Goal: Task Accomplishment & Management: Manage account settings

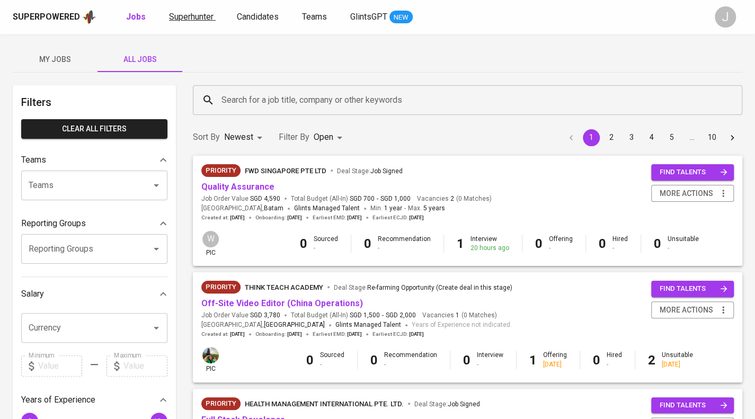
click at [201, 13] on span "Superhunter" at bounding box center [191, 17] width 45 height 10
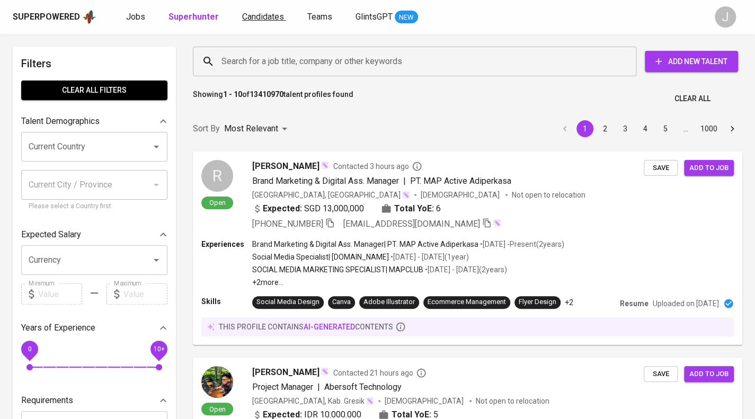
click at [256, 19] on span "Candidates" at bounding box center [263, 17] width 42 height 10
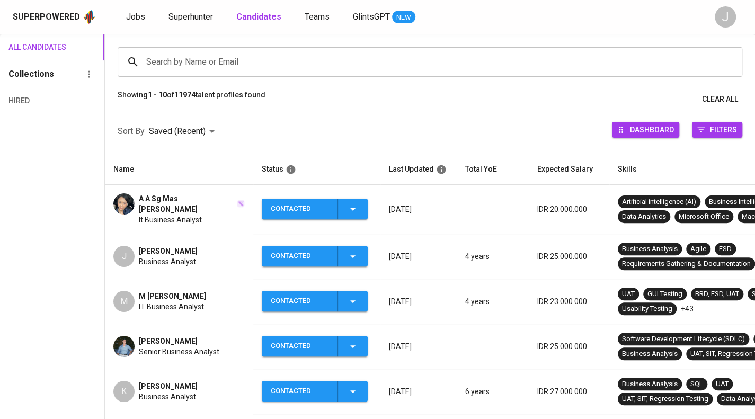
scroll to position [72, 0]
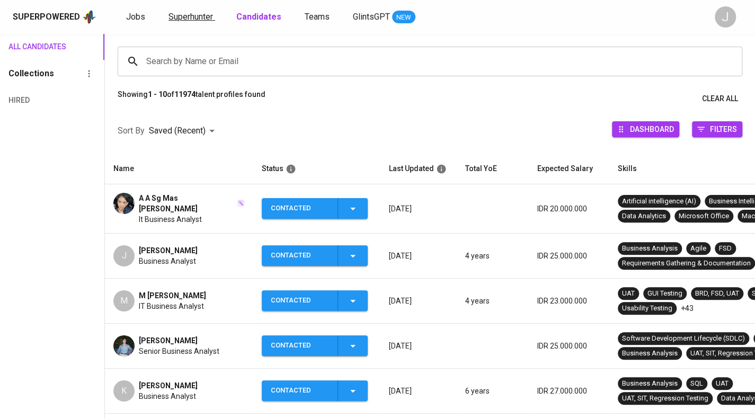
click at [202, 22] on link "Superhunter" at bounding box center [192, 17] width 47 height 13
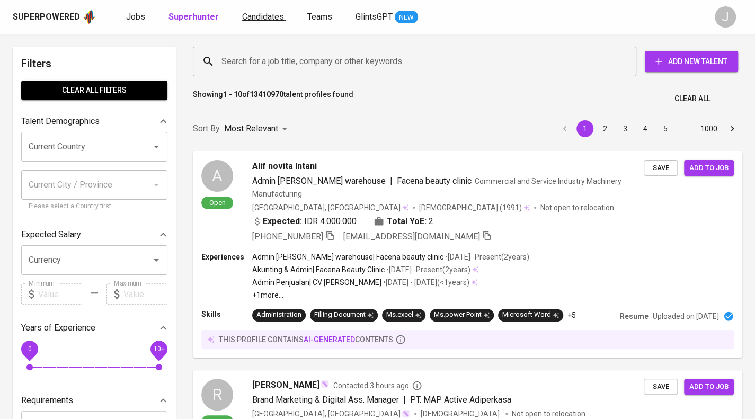
click at [258, 10] on div "Superpowered Jobs Superhunter Candidates Teams GlintsGPT NEW" at bounding box center [361, 17] width 696 height 16
click at [258, 15] on span "Candidates" at bounding box center [263, 17] width 42 height 10
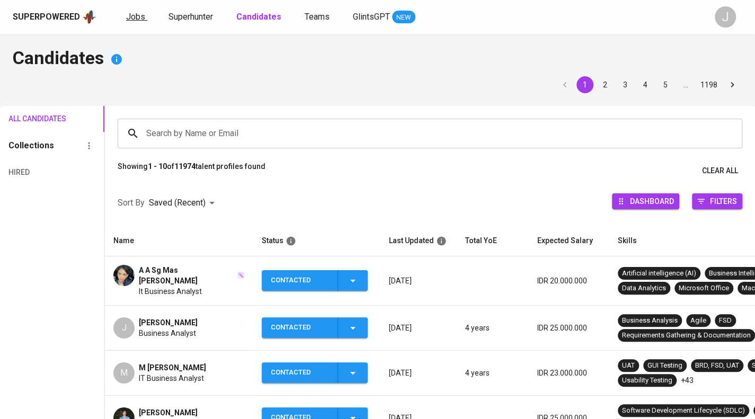
click at [137, 21] on span "Jobs" at bounding box center [135, 17] width 19 height 10
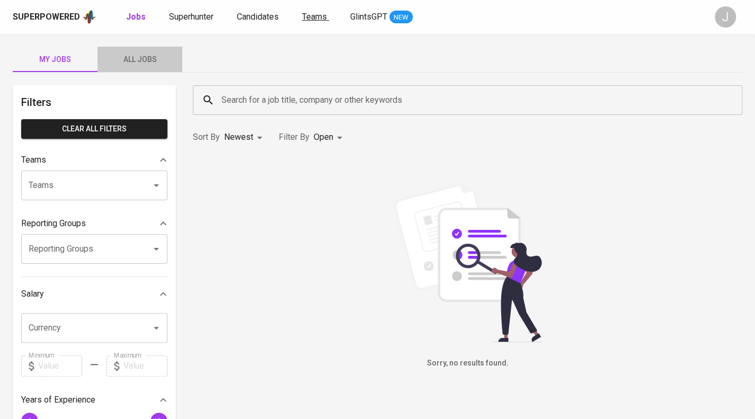
drag, startPoint x: 133, startPoint y: 58, endPoint x: 309, endPoint y: 14, distance: 181.4
click at [133, 59] on span "All Jobs" at bounding box center [140, 59] width 72 height 13
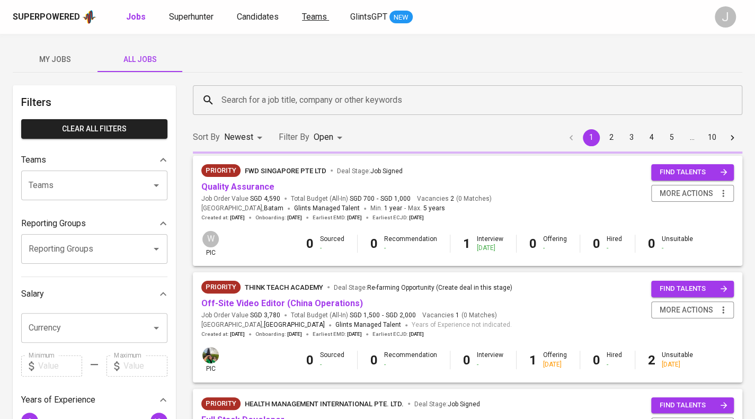
click at [309, 14] on span "Teams" at bounding box center [314, 17] width 25 height 10
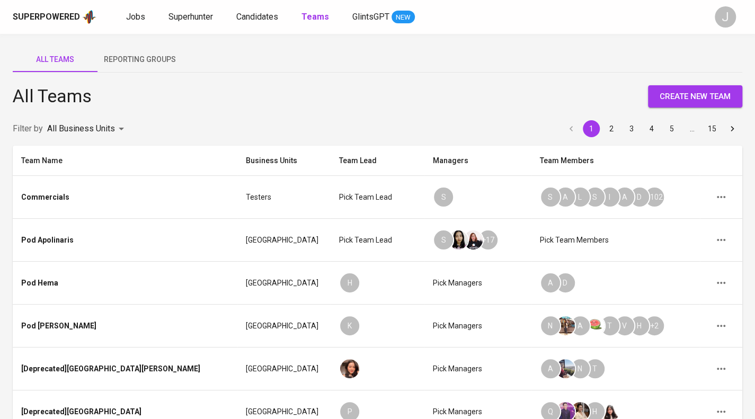
click at [137, 62] on span "Reporting Groups" at bounding box center [140, 59] width 72 height 13
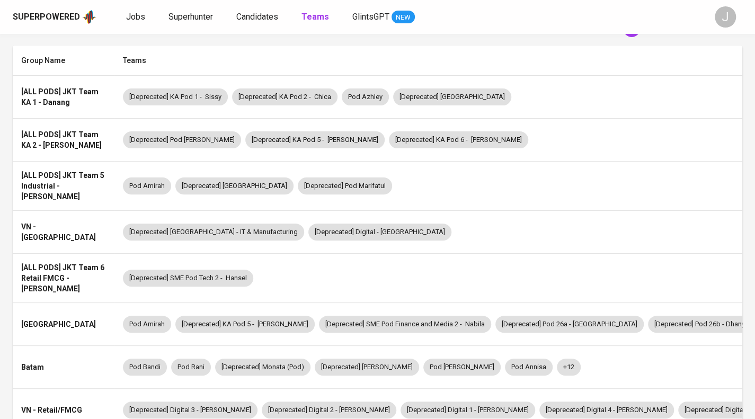
scroll to position [101, 0]
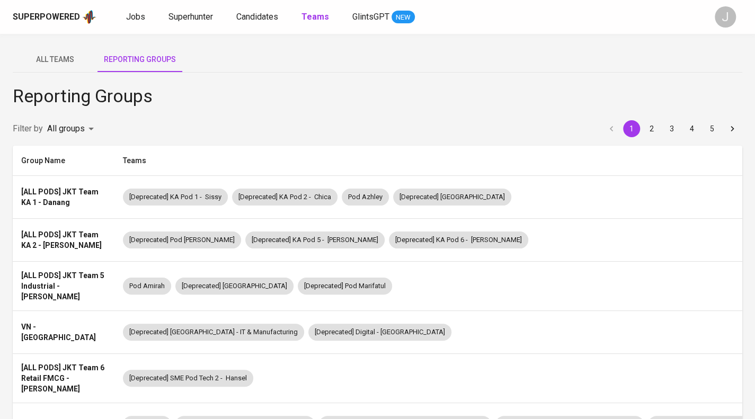
click at [644, 130] on button "2" at bounding box center [652, 128] width 17 height 17
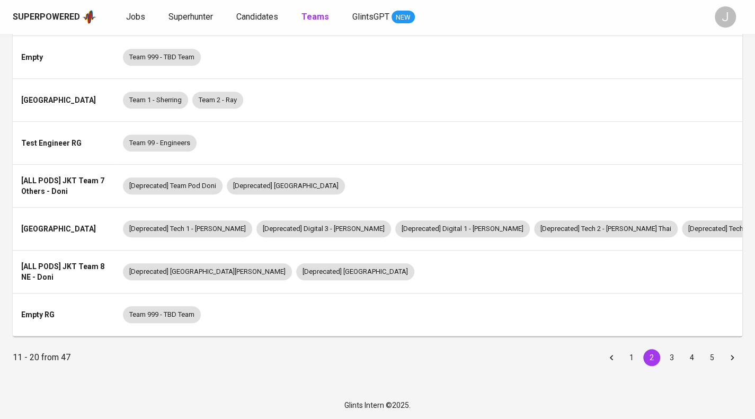
scroll to position [275, 0]
click at [669, 357] on button "3" at bounding box center [672, 357] width 17 height 17
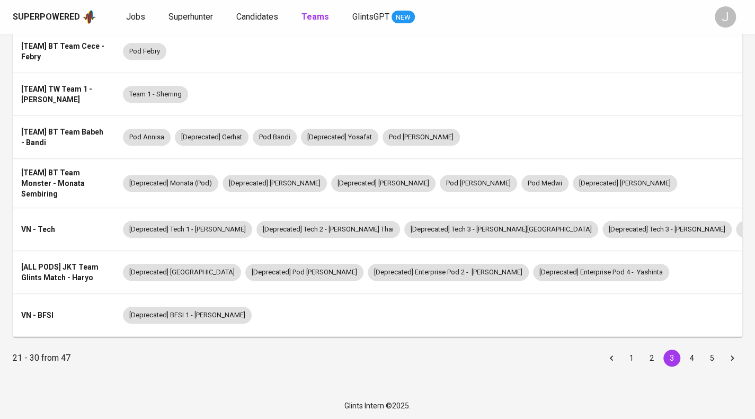
scroll to position [0, 0]
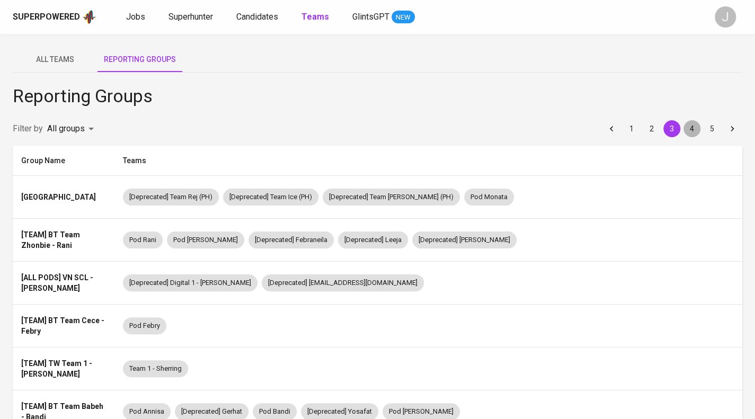
click at [695, 126] on button "4" at bounding box center [692, 128] width 17 height 17
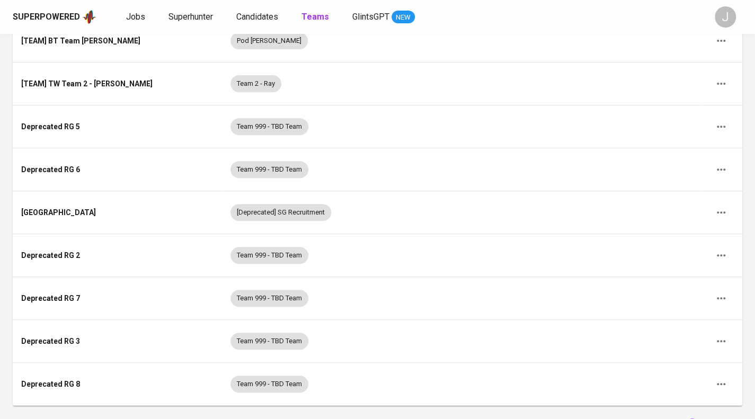
scroll to position [266, 0]
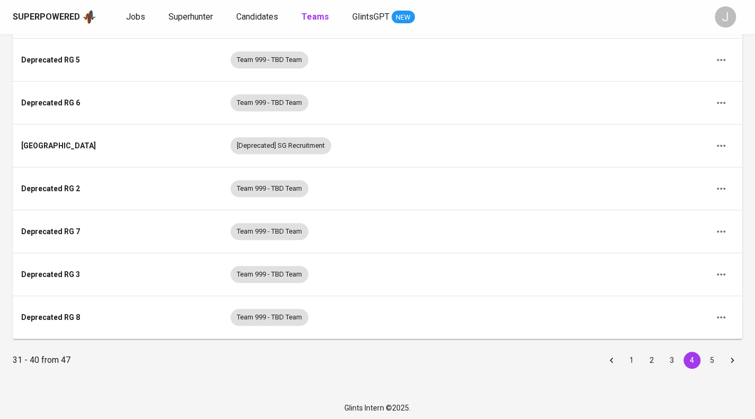
click at [711, 353] on button "5" at bounding box center [712, 360] width 17 height 17
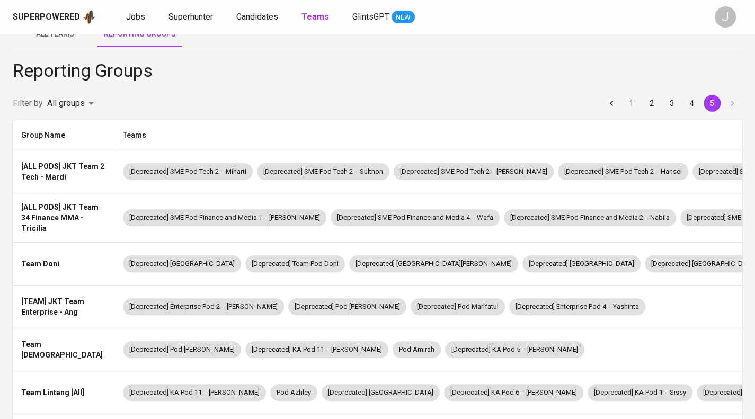
scroll to position [0, 0]
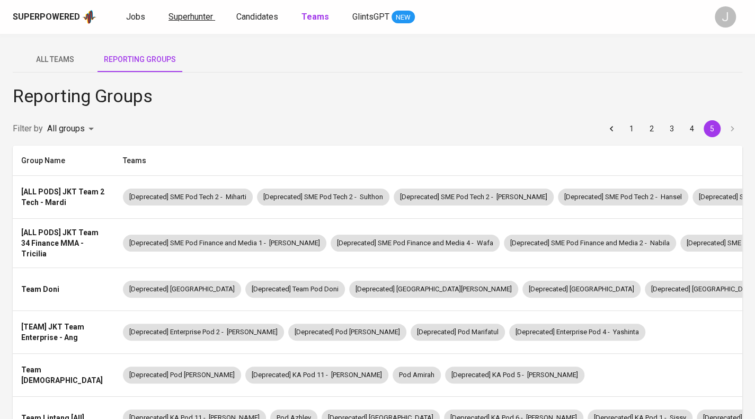
click at [183, 12] on span "Superhunter" at bounding box center [191, 17] width 45 height 10
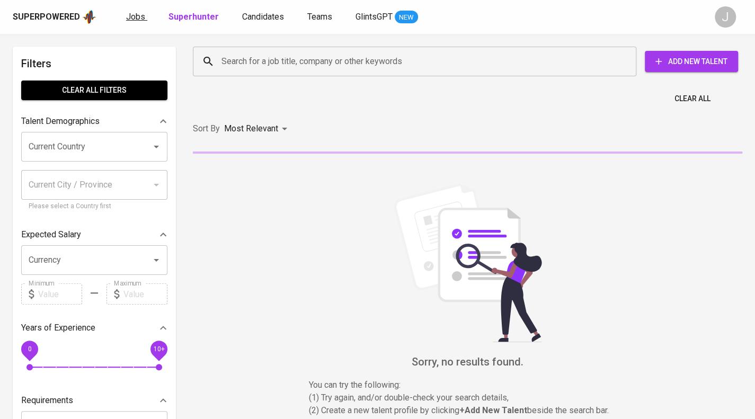
click at [136, 14] on span "Jobs" at bounding box center [135, 17] width 19 height 10
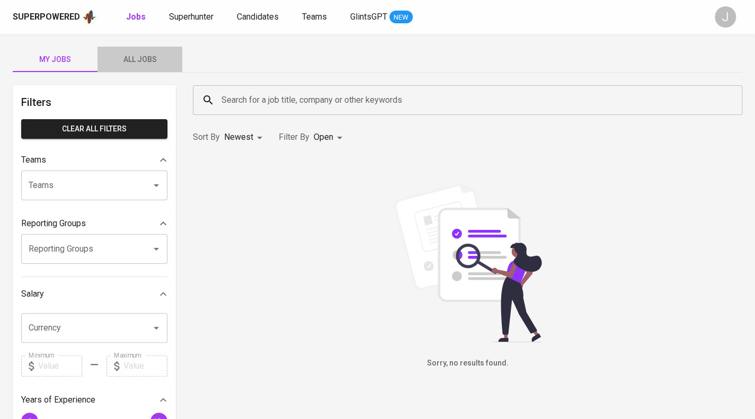
click at [142, 67] on button "All Jobs" at bounding box center [140, 59] width 85 height 25
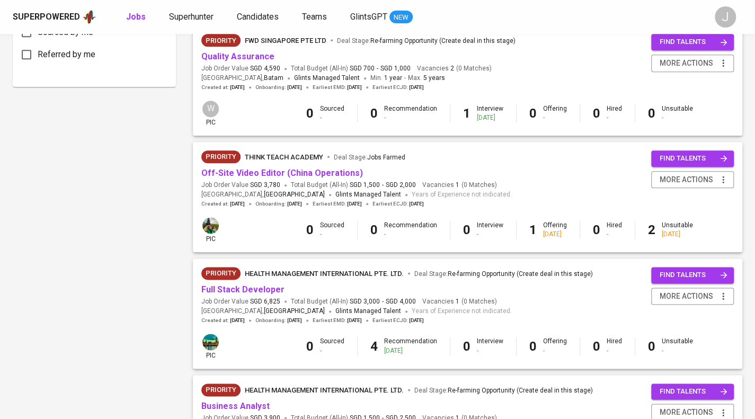
scroll to position [718, 0]
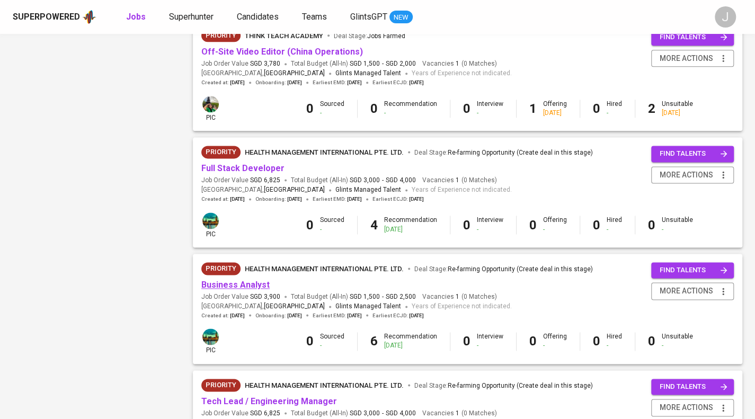
click at [247, 281] on link "Business Analyst" at bounding box center [235, 285] width 68 height 10
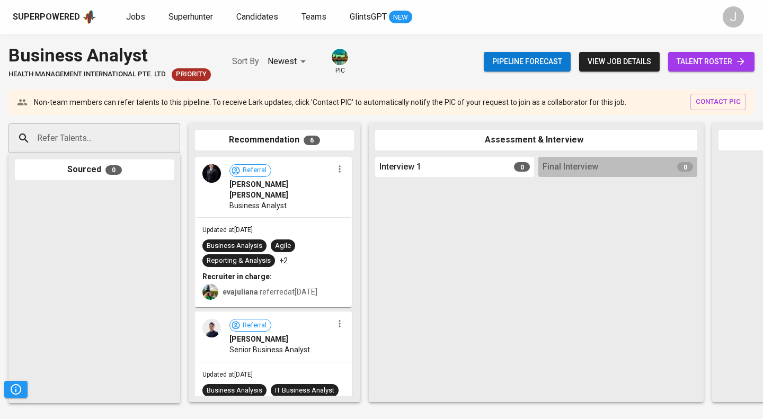
click at [719, 55] on span "talent roster" at bounding box center [711, 61] width 69 height 13
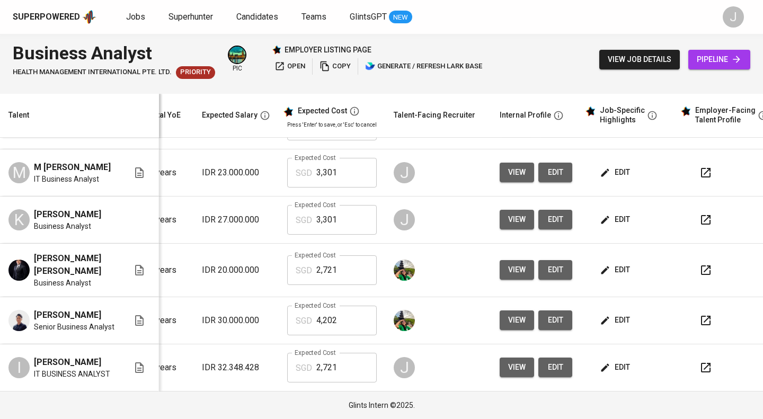
click at [613, 222] on span "edit" at bounding box center [616, 219] width 28 height 13
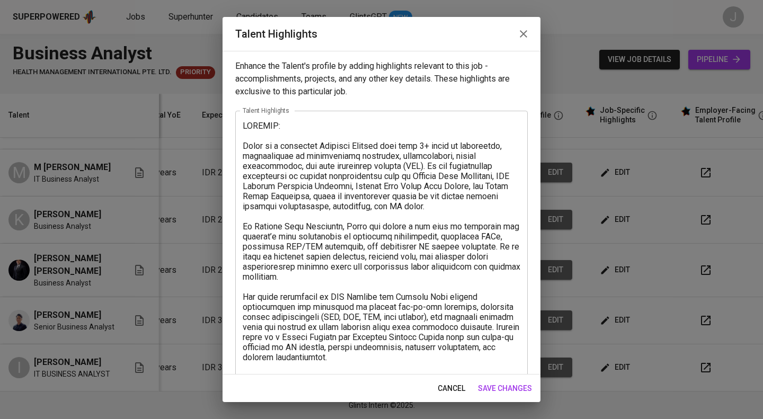
scroll to position [399, 0]
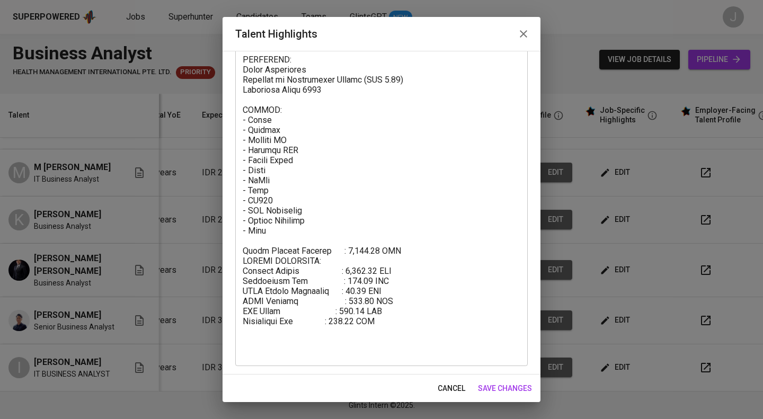
click at [531, 37] on button "button" at bounding box center [523, 33] width 25 height 25
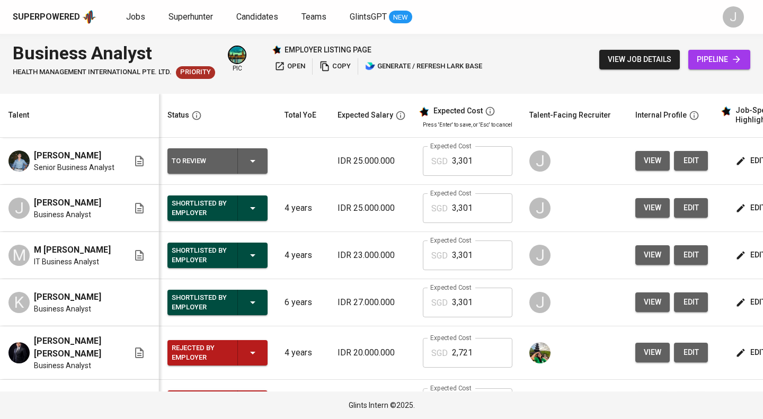
scroll to position [0, 152]
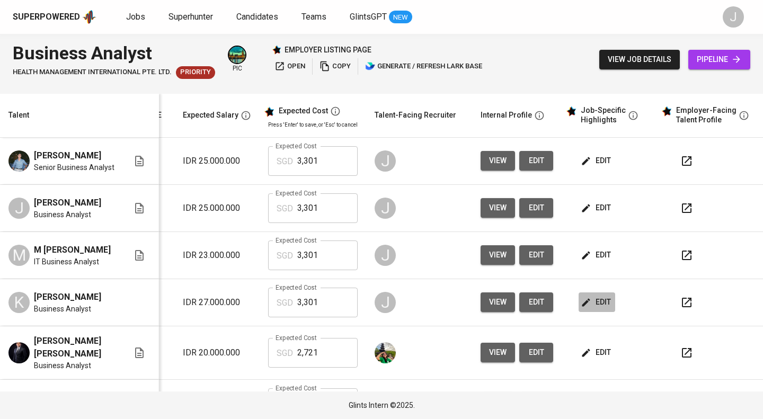
click at [582, 308] on icon "button" at bounding box center [586, 302] width 11 height 11
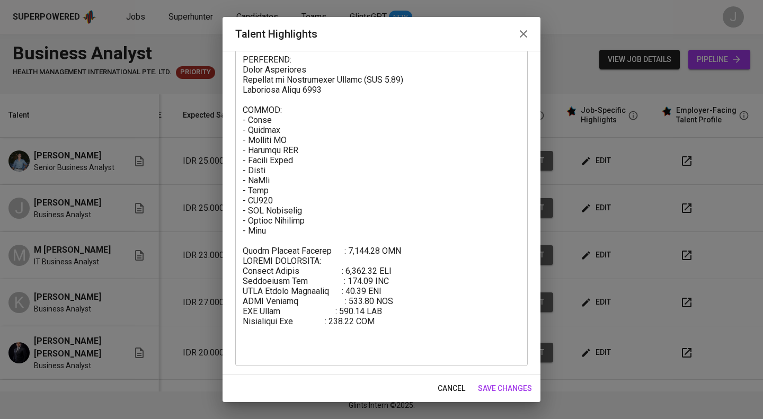
click at [529, 39] on icon "button" at bounding box center [523, 34] width 13 height 13
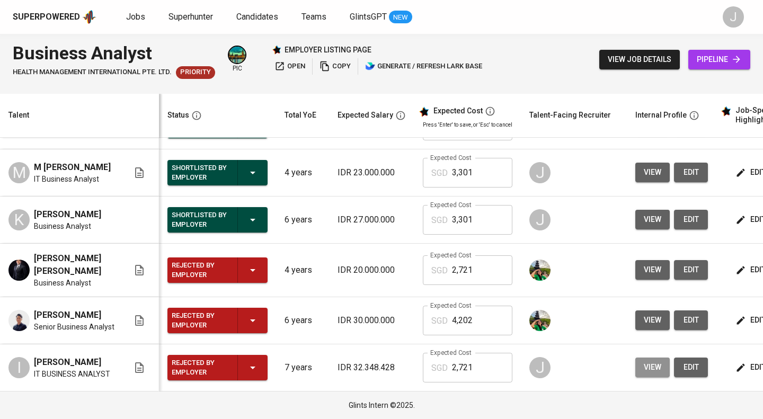
click at [662, 370] on button "view" at bounding box center [653, 368] width 34 height 20
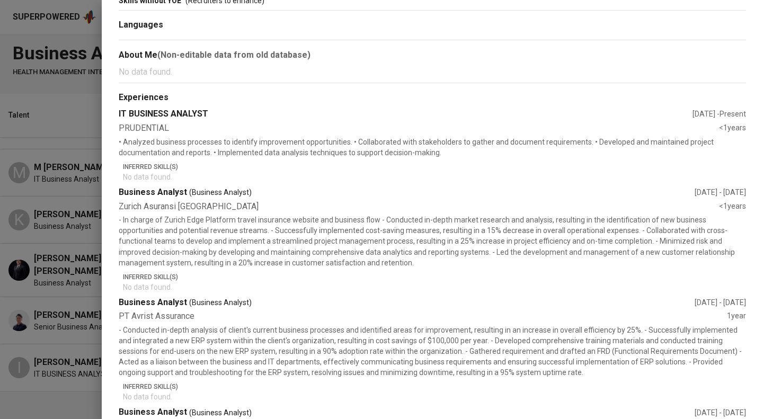
scroll to position [243, 0]
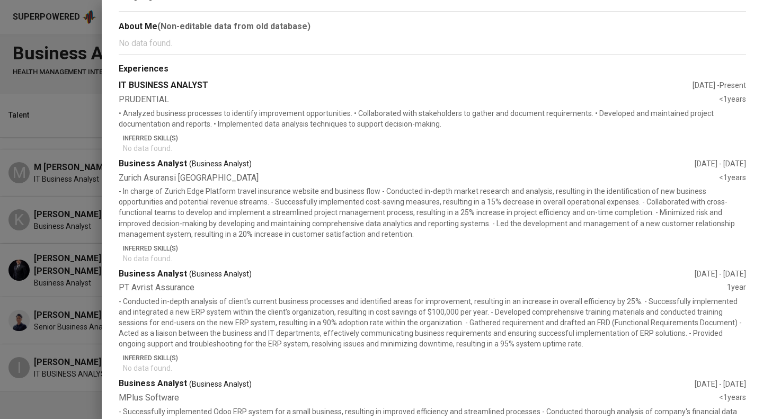
click at [66, 262] on div at bounding box center [381, 209] width 763 height 419
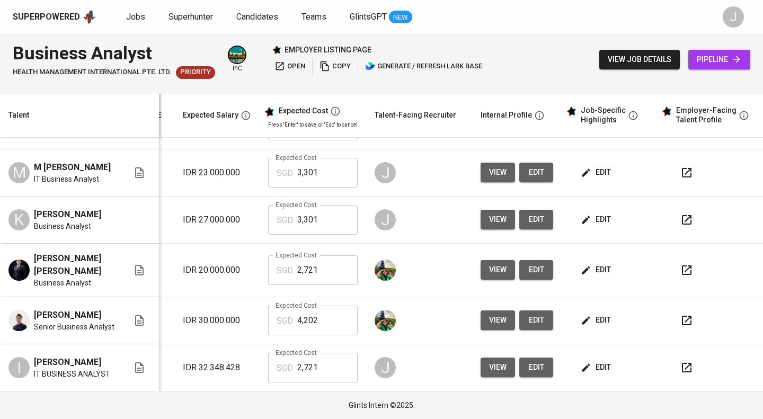
scroll to position [87, 160]
click at [681, 372] on icon "button" at bounding box center [687, 368] width 13 height 13
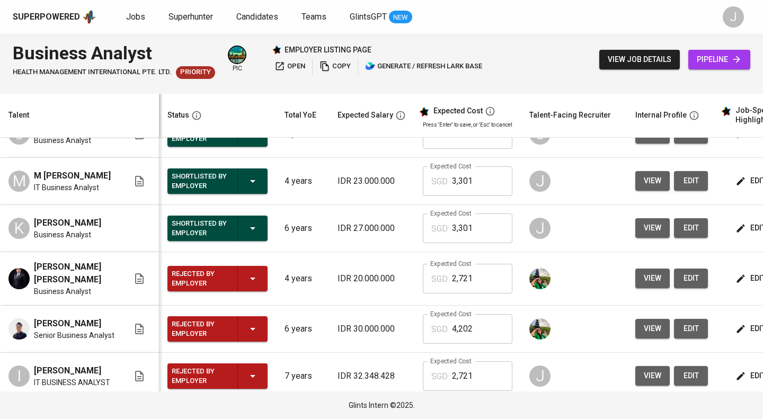
scroll to position [0, 0]
